Goal: Information Seeking & Learning: Learn about a topic

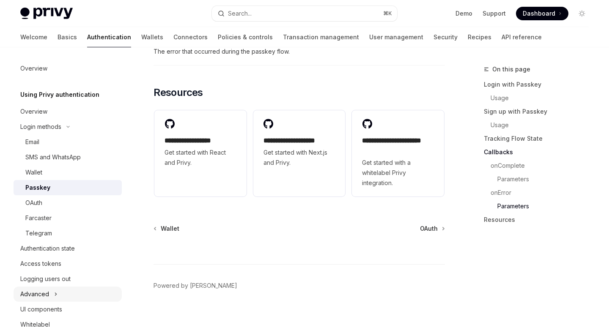
scroll to position [90, 0]
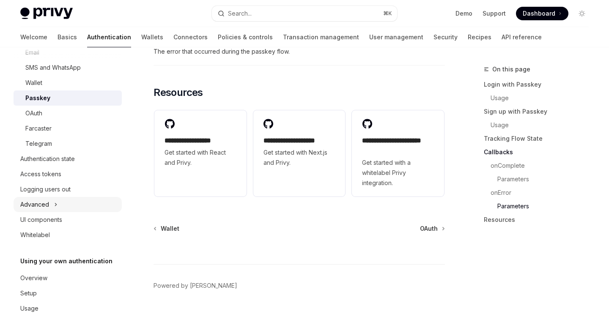
click at [52, 204] on div "Advanced" at bounding box center [68, 204] width 108 height 15
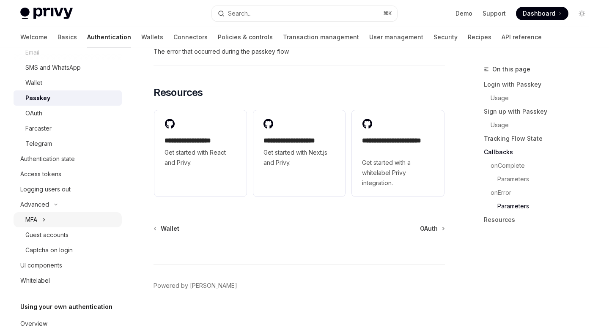
click at [46, 223] on icon at bounding box center [43, 220] width 3 height 10
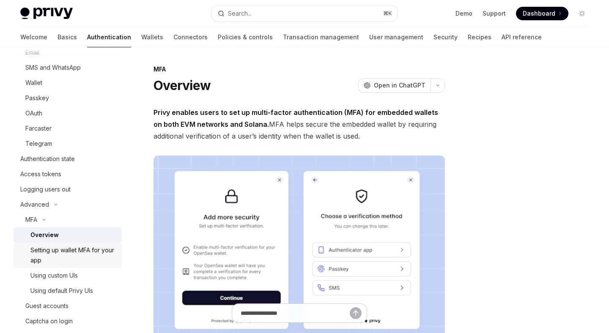
click at [58, 260] on div "Setting up wallet MFA for your app" at bounding box center [73, 255] width 86 height 20
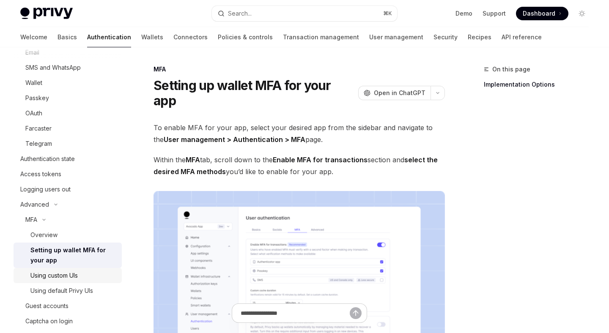
click at [57, 276] on div "Using custom UIs" at bounding box center [53, 276] width 47 height 10
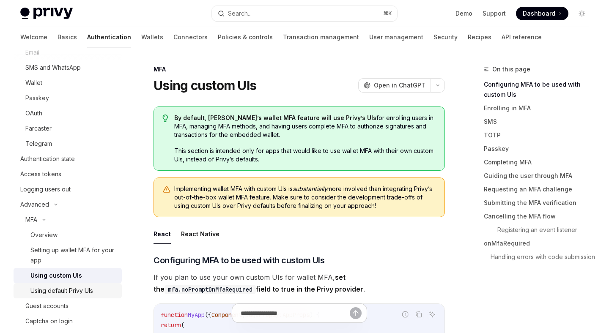
click at [55, 287] on div "Using default Privy UIs" at bounding box center [61, 291] width 63 height 10
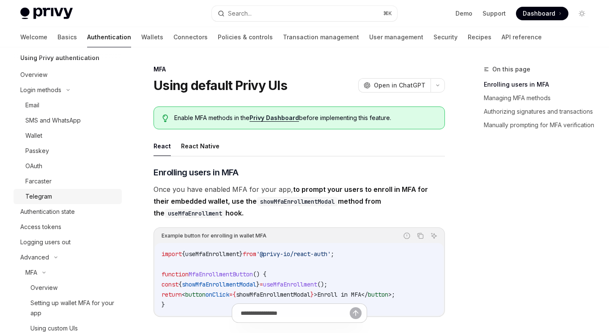
scroll to position [25, 0]
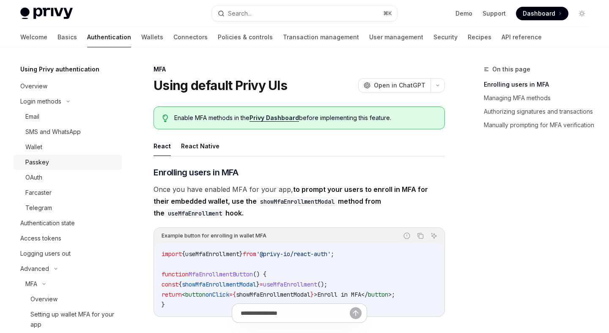
click at [43, 163] on div "Passkey" at bounding box center [37, 162] width 24 height 10
type textarea "*"
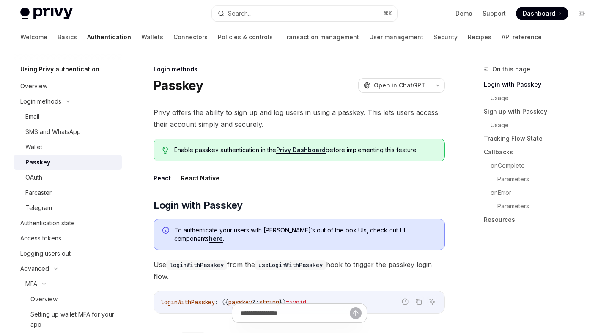
click at [305, 149] on link "Privy Dashboard" at bounding box center [300, 150] width 49 height 8
click at [280, 13] on button "Search... ⌘ K" at bounding box center [304, 13] width 185 height 15
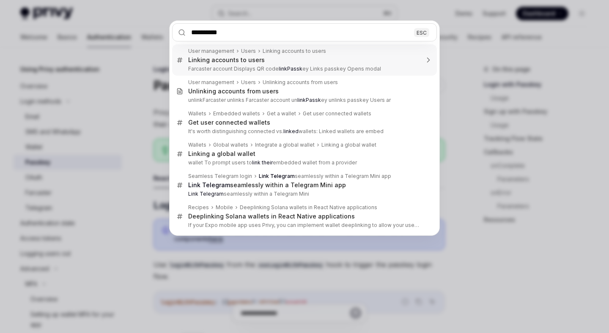
type input "**********"
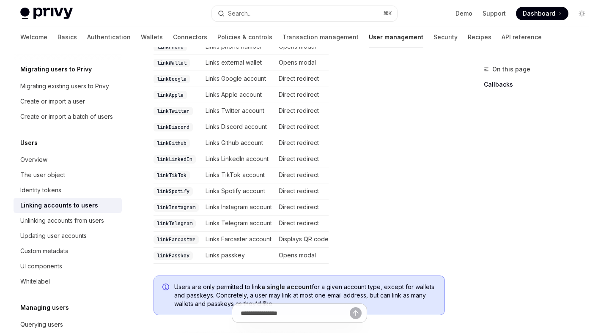
scroll to position [253, 0]
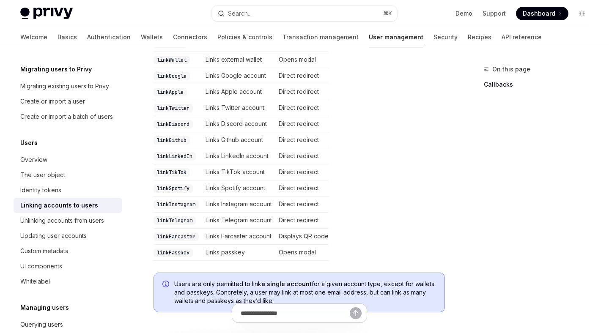
click at [297, 245] on td "Opens modal" at bounding box center [301, 253] width 53 height 16
click at [231, 245] on td "Links passkey" at bounding box center [238, 253] width 73 height 16
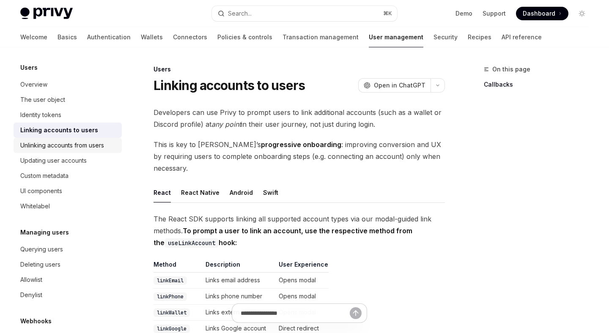
scroll to position [146, 0]
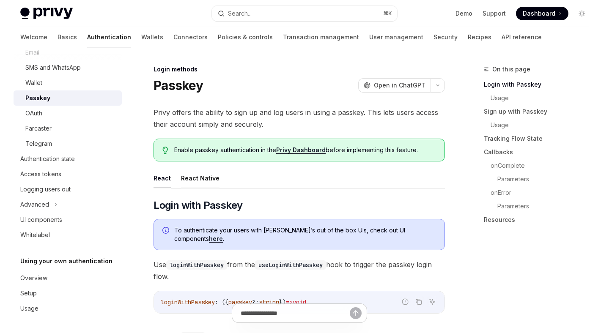
scroll to position [3, 0]
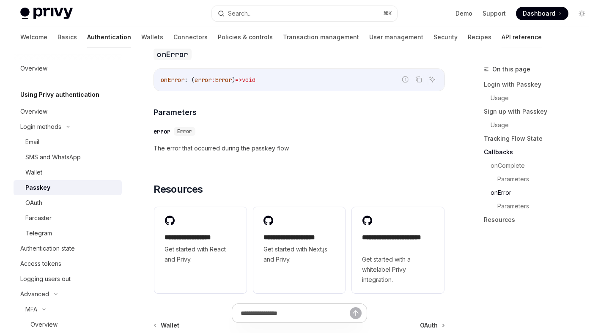
click at [502, 41] on link "API reference" at bounding box center [522, 37] width 40 height 20
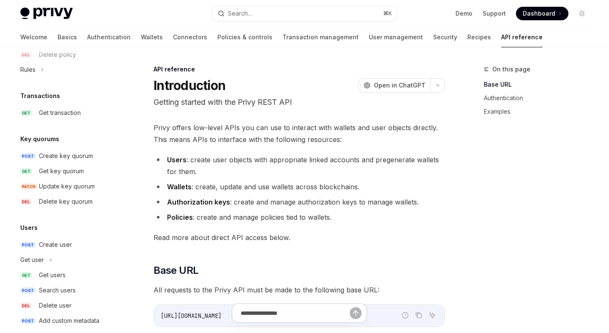
scroll to position [556, 0]
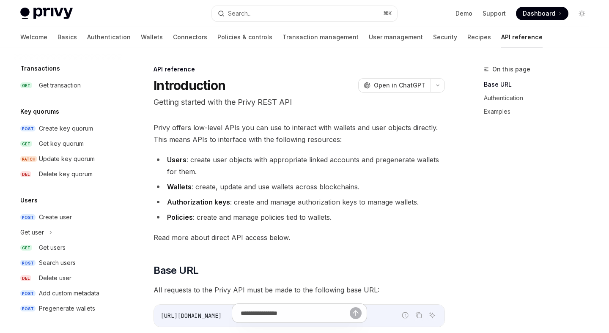
click at [39, 36] on div "Welcome Basics Authentication Wallets Connectors Policies & controls Transactio…" at bounding box center [281, 37] width 522 height 20
click at [141, 43] on link "Wallets" at bounding box center [152, 37] width 22 height 20
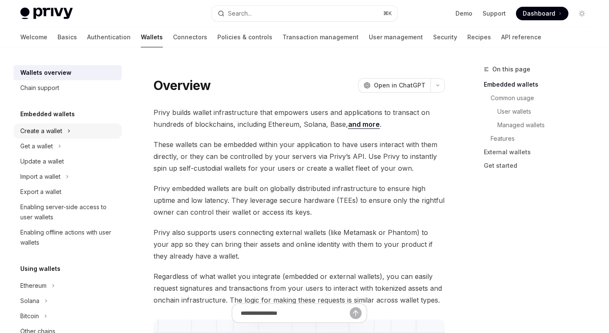
click at [45, 133] on div "Create a wallet" at bounding box center [41, 131] width 42 height 10
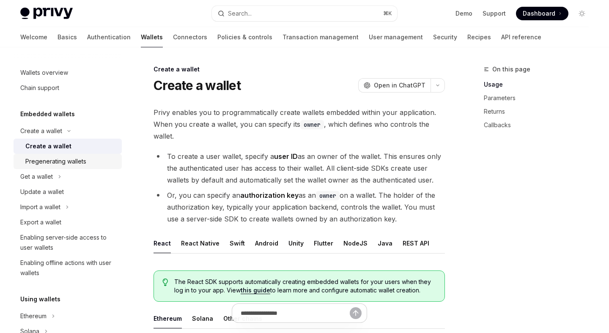
click at [62, 163] on div "Pregenerating wallets" at bounding box center [55, 162] width 61 height 10
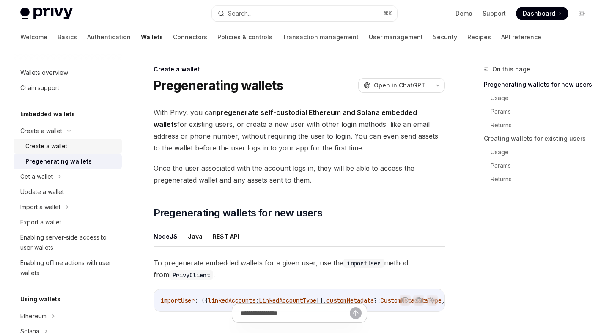
click at [48, 144] on div "Create a wallet" at bounding box center [46, 146] width 42 height 10
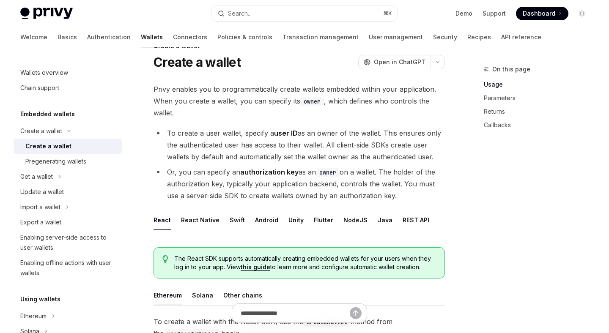
scroll to position [17, 0]
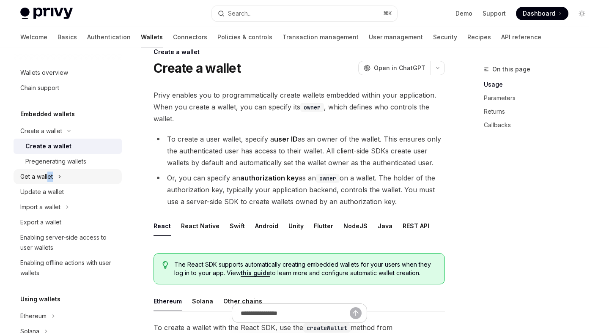
click at [49, 181] on div "Get a wallet" at bounding box center [68, 176] width 108 height 15
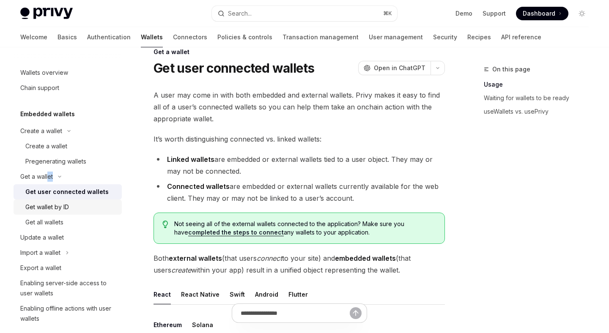
click at [55, 205] on div "Get wallet by ID" at bounding box center [47, 207] width 44 height 10
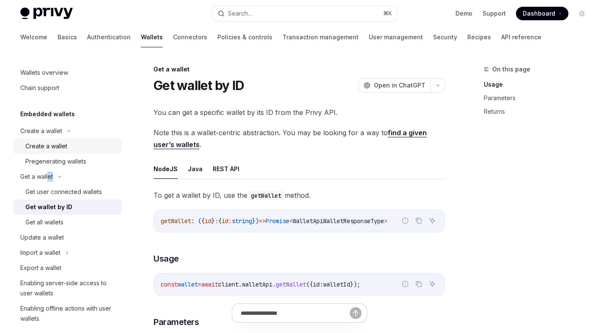
click at [70, 148] on div "Create a wallet" at bounding box center [70, 146] width 91 height 10
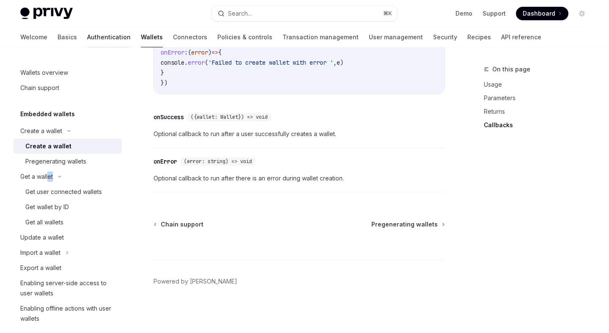
click at [87, 39] on link "Authentication" at bounding box center [109, 37] width 44 height 20
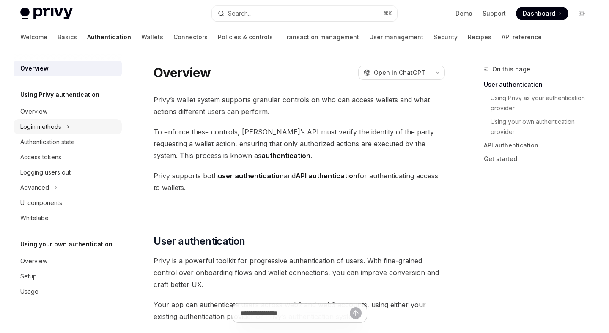
click at [60, 126] on div "Login methods" at bounding box center [40, 127] width 41 height 10
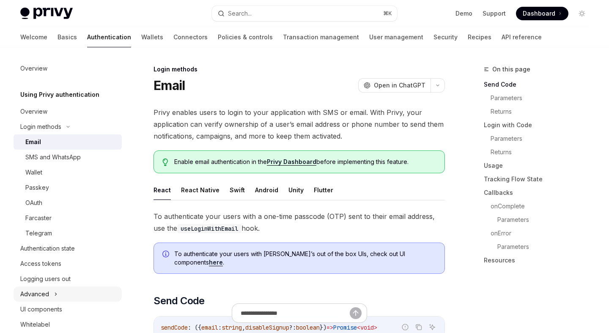
click at [55, 291] on icon at bounding box center [55, 294] width 3 height 10
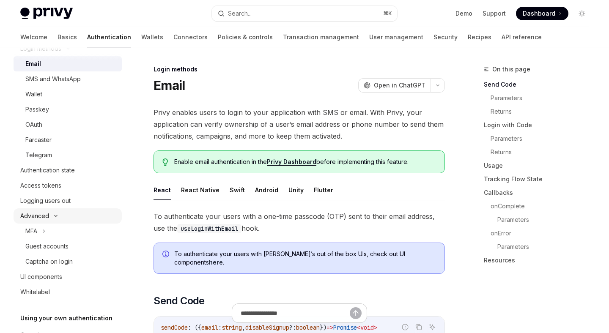
scroll to position [135, 0]
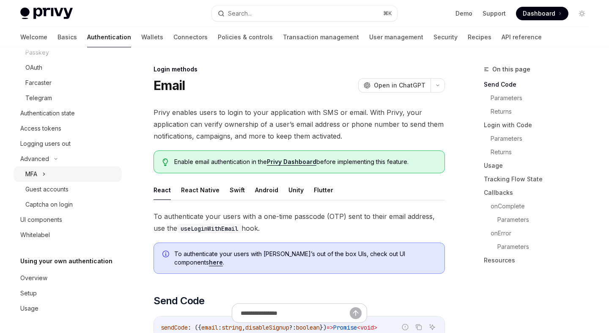
click at [40, 172] on div "MFA" at bounding box center [68, 174] width 108 height 15
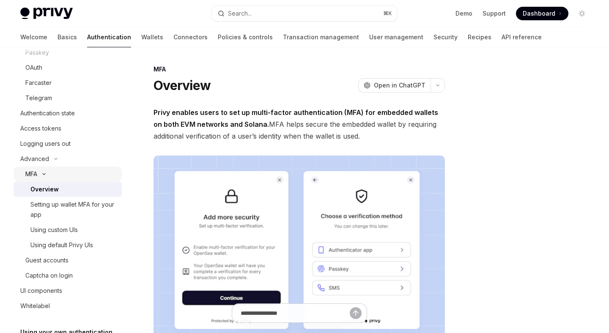
scroll to position [206, 0]
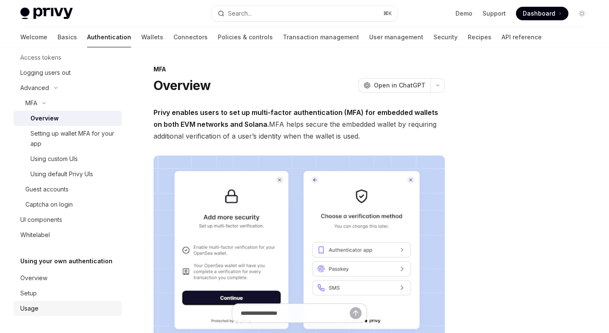
click at [58, 308] on div "Usage" at bounding box center [68, 309] width 96 height 10
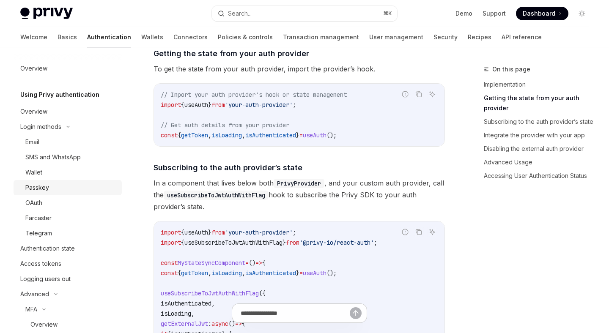
click at [46, 190] on div "Passkey" at bounding box center [37, 188] width 24 height 10
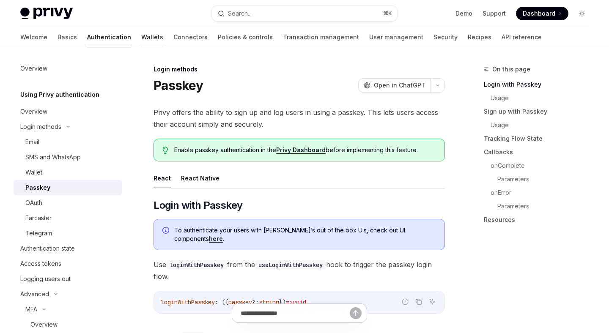
click at [141, 43] on link "Wallets" at bounding box center [152, 37] width 22 height 20
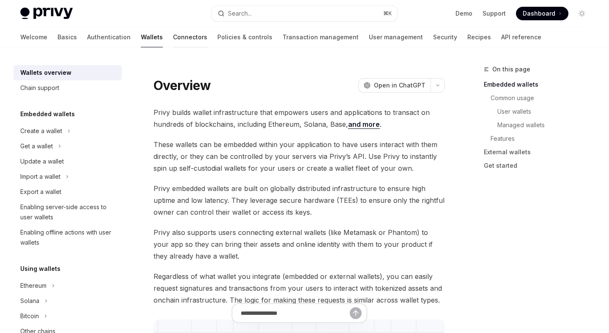
click at [173, 44] on link "Connectors" at bounding box center [190, 37] width 34 height 20
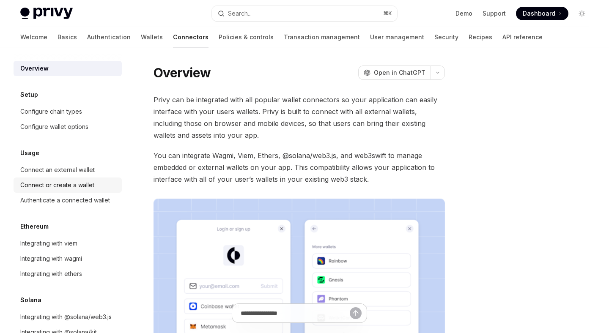
scroll to position [24, 0]
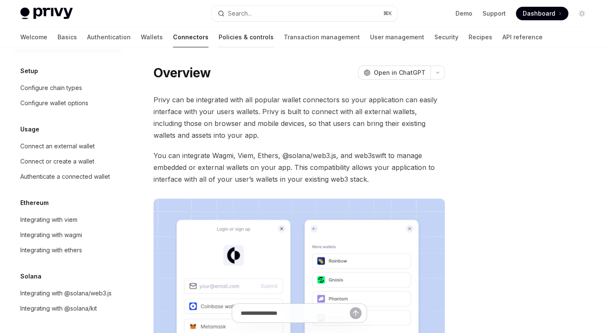
click at [219, 45] on link "Policies & controls" at bounding box center [246, 37] width 55 height 20
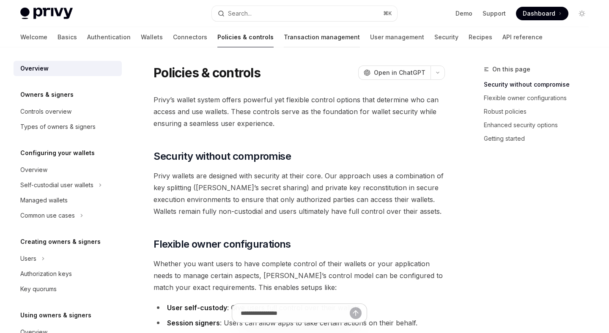
click at [284, 36] on link "Transaction management" at bounding box center [322, 37] width 76 height 20
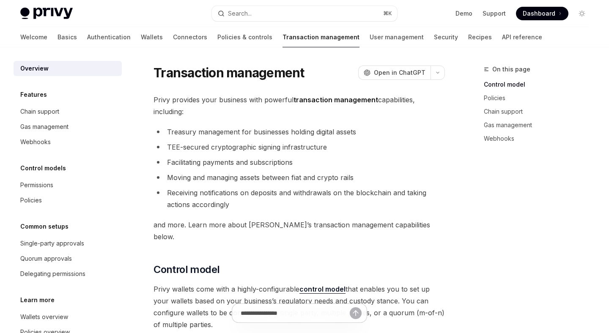
click at [82, 48] on div at bounding box center [68, 54] width 108 height 14
click at [87, 37] on link "Authentication" at bounding box center [109, 37] width 44 height 20
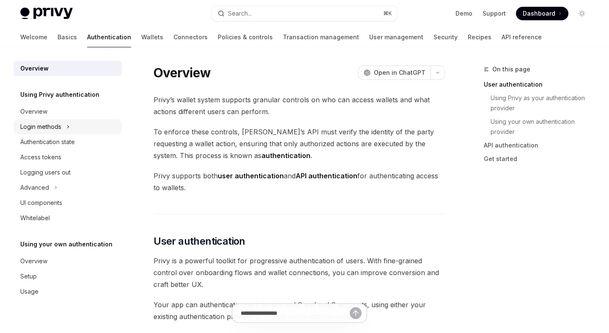
click at [57, 123] on div "Login methods" at bounding box center [40, 127] width 41 height 10
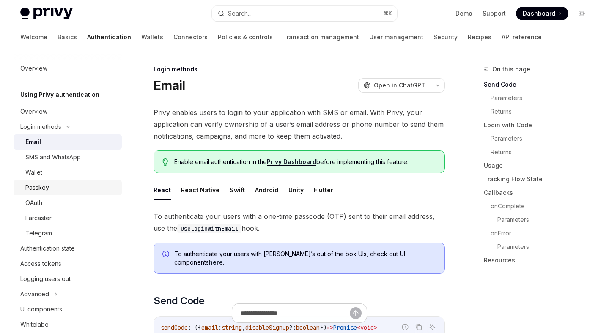
click at [44, 185] on div "Passkey" at bounding box center [37, 188] width 24 height 10
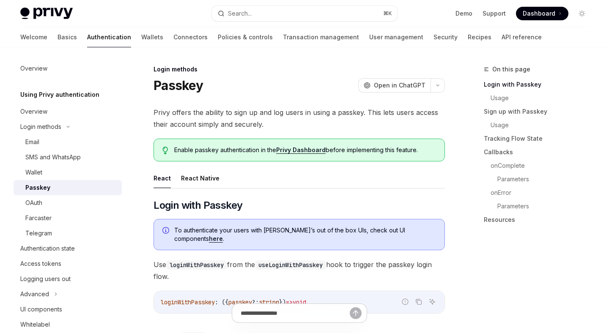
type textarea "*"
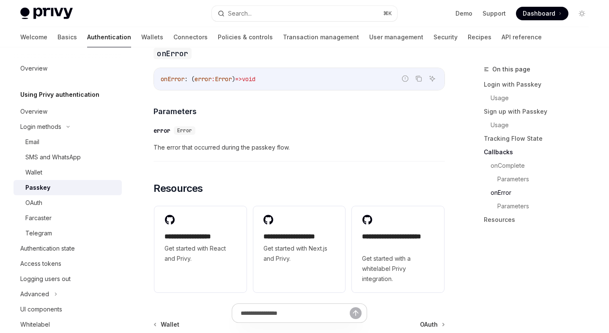
scroll to position [1529, 0]
